Goal: Navigation & Orientation: Find specific page/section

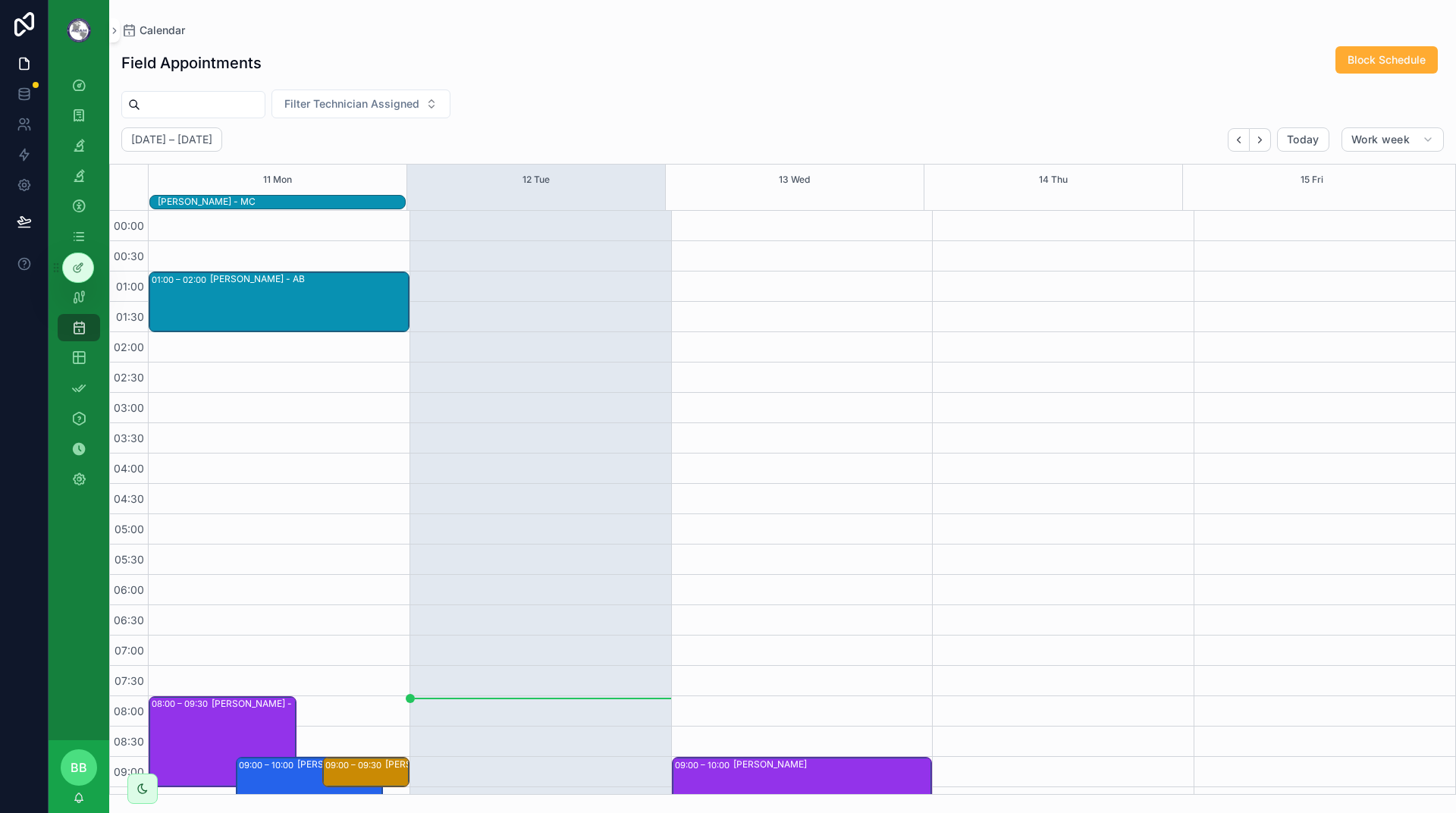
scroll to position [462, 0]
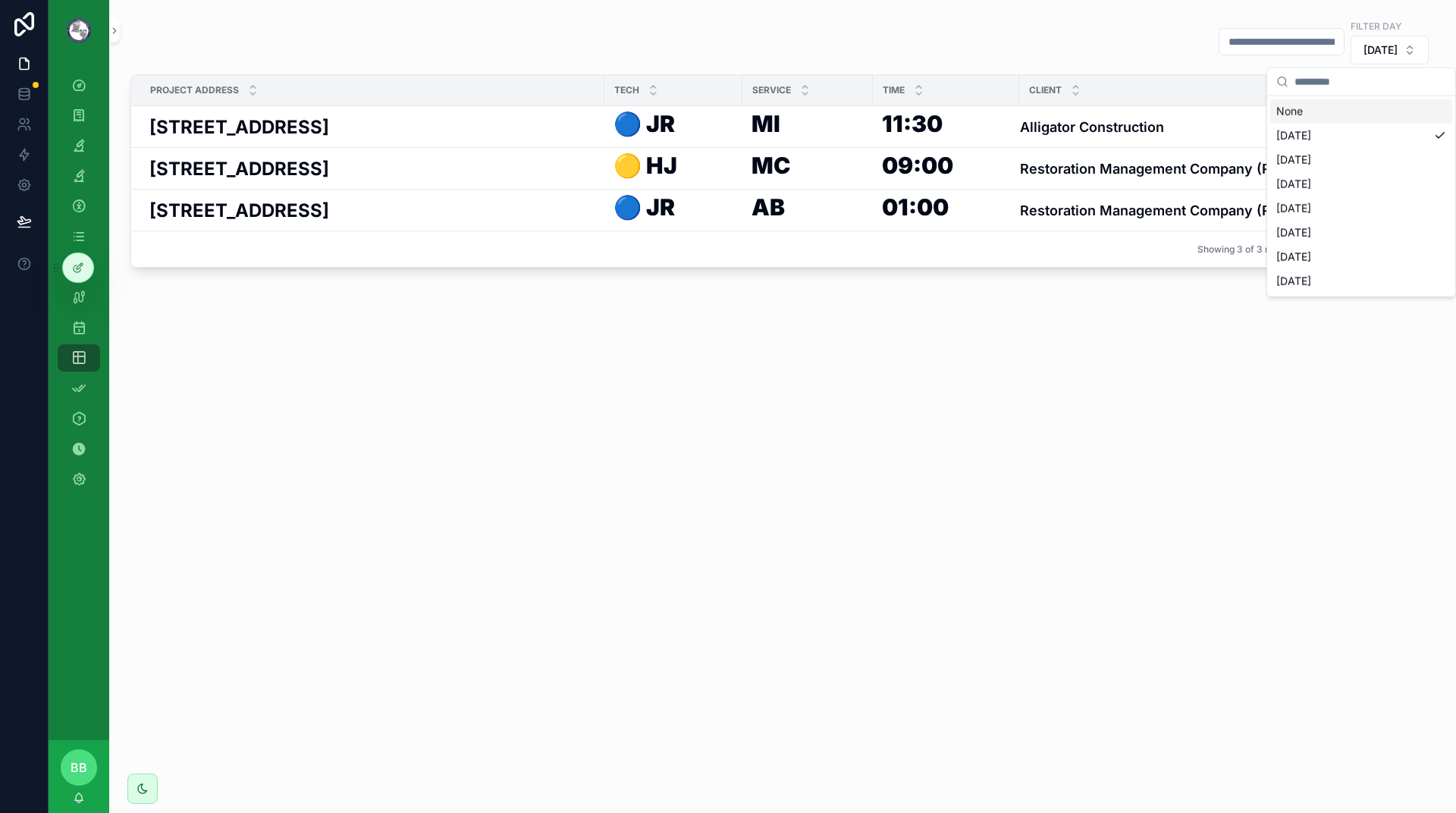
click at [1329, 160] on div "Tuesday" at bounding box center [1361, 159] width 182 height 24
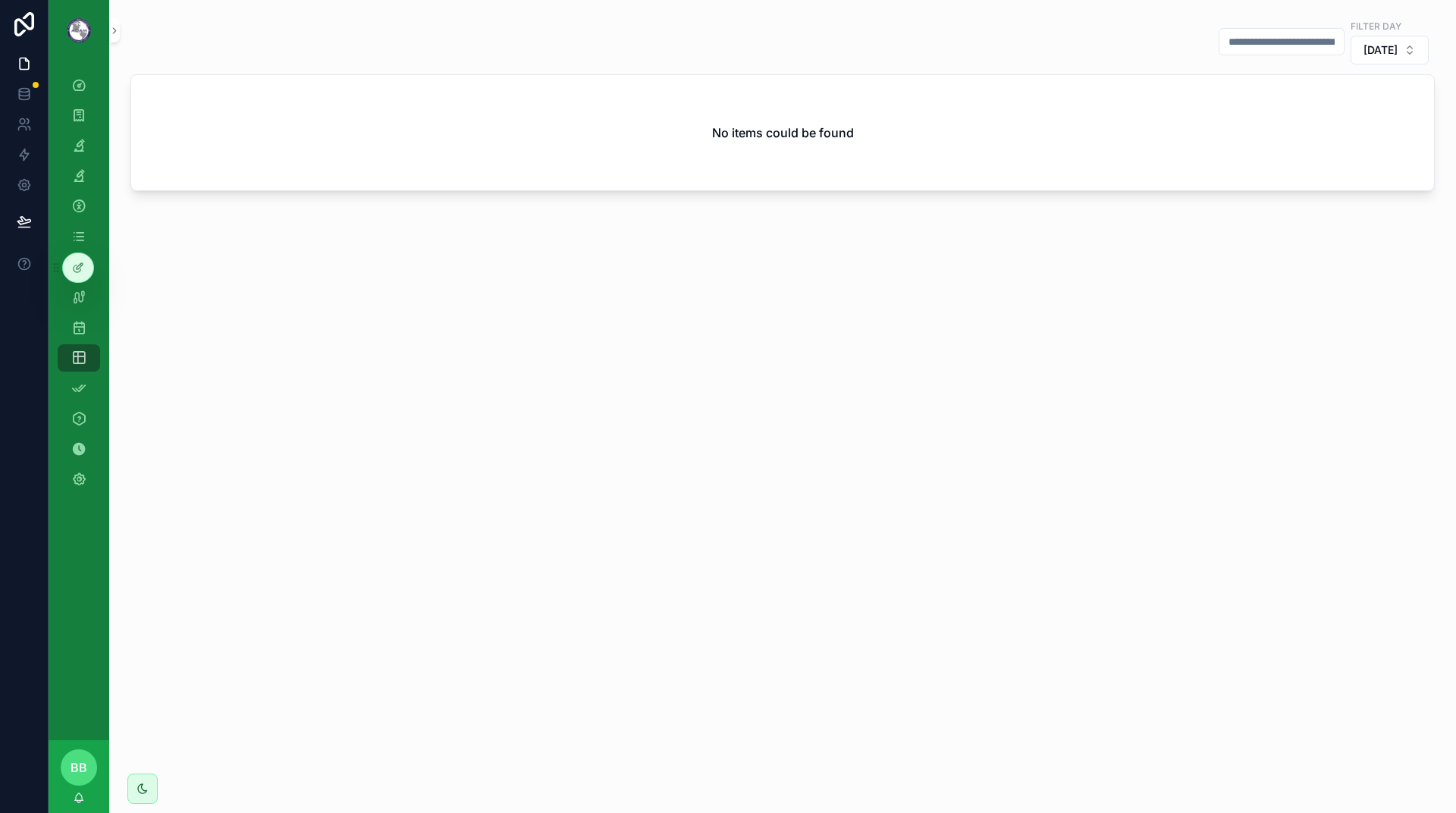
click at [1100, 585] on div "Filter Day Tuesday No items could be found" at bounding box center [783, 406] width 1347 height 813
